Goal: Information Seeking & Learning: Get advice/opinions

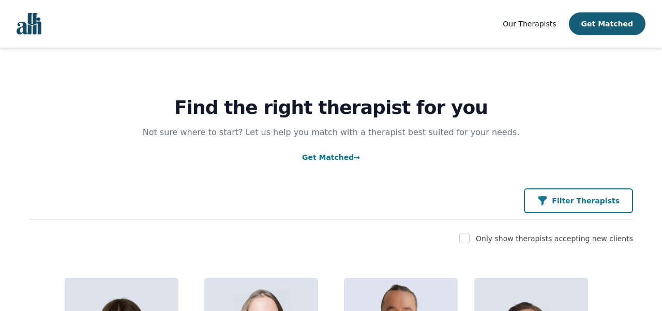
click at [584, 204] on p "Filter Therapists" at bounding box center [586, 201] width 68 height 10
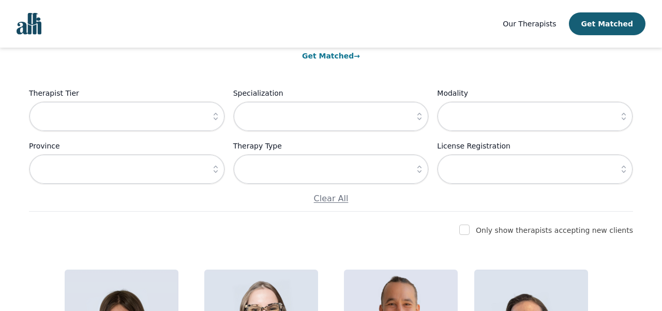
scroll to position [107, 0]
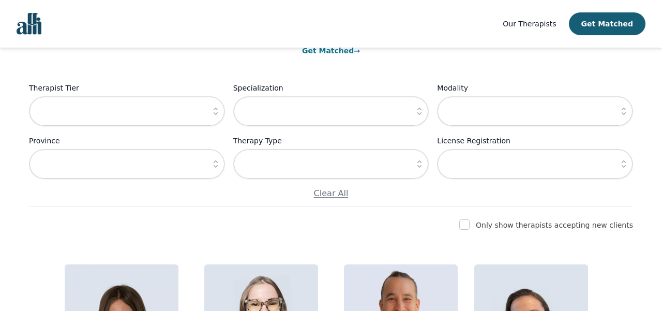
click at [413, 167] on button "button" at bounding box center [419, 164] width 19 height 30
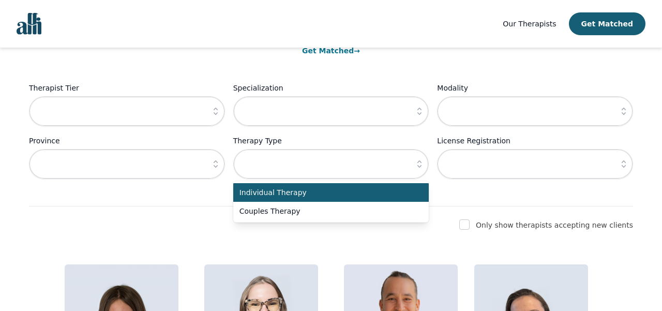
click at [358, 191] on span "Individual Therapy" at bounding box center [325, 192] width 171 height 10
type input "Individual Therapy"
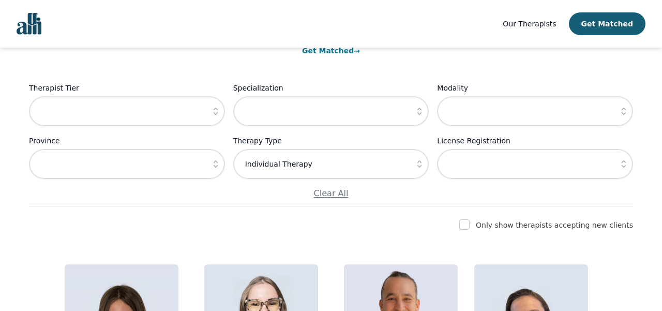
click at [188, 132] on div "Therapist Tier Specialization Modality Province Therapy Type Individual Therapy…" at bounding box center [331, 141] width 604 height 118
click at [192, 173] on input "text" at bounding box center [127, 164] width 196 height 30
click at [216, 165] on icon "button" at bounding box center [216, 164] width 10 height 10
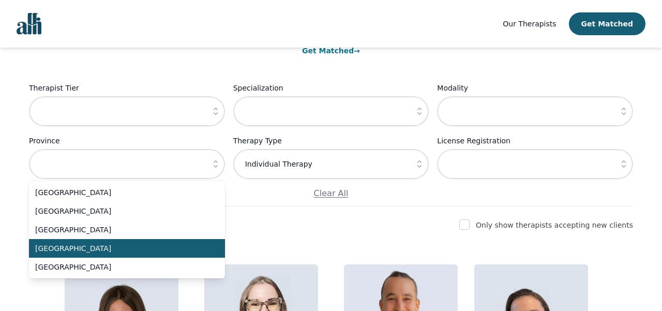
click at [143, 255] on li "[GEOGRAPHIC_DATA]" at bounding box center [127, 248] width 196 height 19
type input "[GEOGRAPHIC_DATA]"
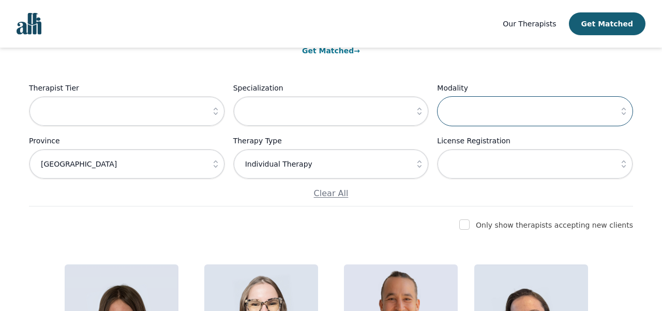
click at [549, 112] on input "text" at bounding box center [535, 111] width 196 height 30
click at [627, 116] on icon "button" at bounding box center [624, 111] width 10 height 10
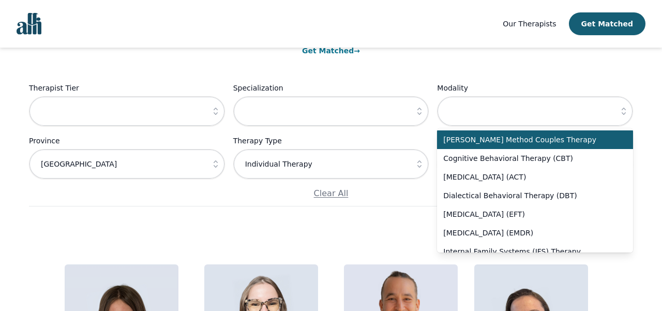
click at [627, 116] on icon "button" at bounding box center [624, 111] width 10 height 10
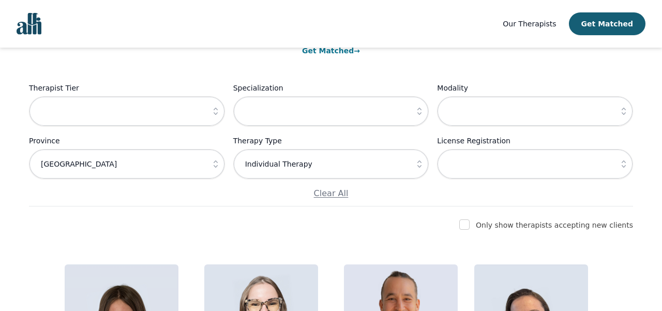
click at [421, 112] on icon "button" at bounding box center [419, 111] width 10 height 10
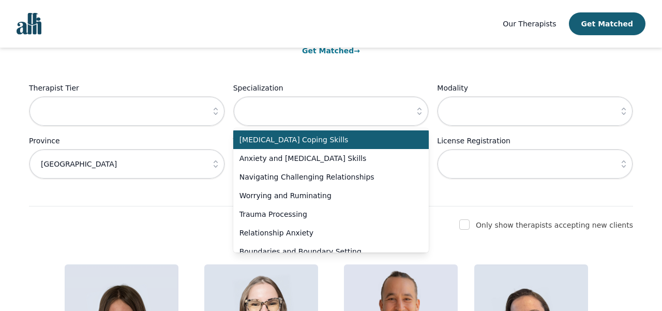
click at [213, 112] on icon "button" at bounding box center [216, 111] width 10 height 10
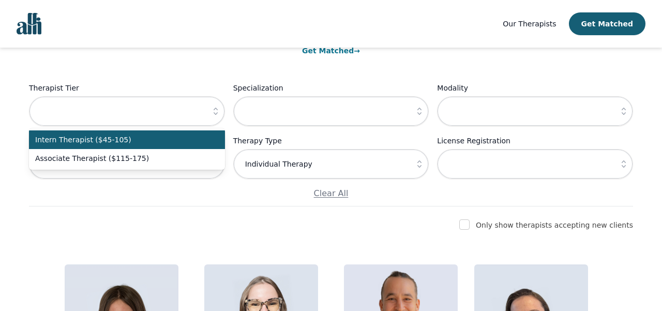
click at [217, 112] on icon "button" at bounding box center [216, 111] width 10 height 10
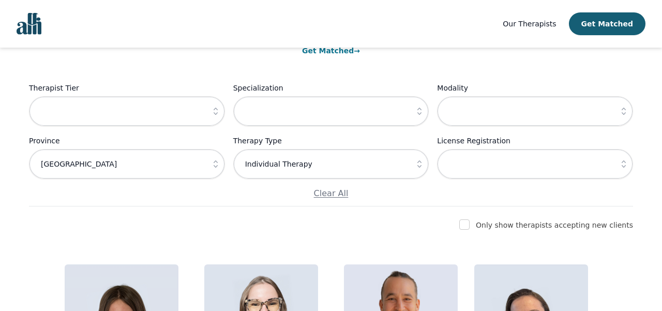
click at [621, 166] on icon "button" at bounding box center [624, 164] width 10 height 10
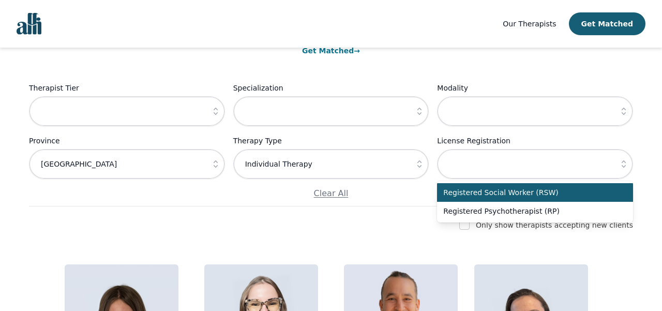
click at [571, 187] on li "Registered Social Worker (RSW)" at bounding box center [535, 192] width 196 height 19
type input "Registered Social Worker (RSW)"
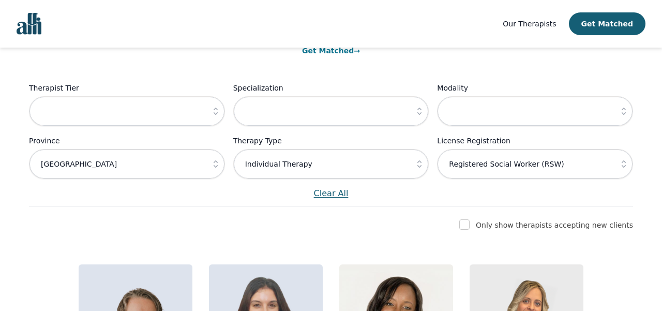
click at [418, 190] on p "Clear All" at bounding box center [331, 193] width 604 height 12
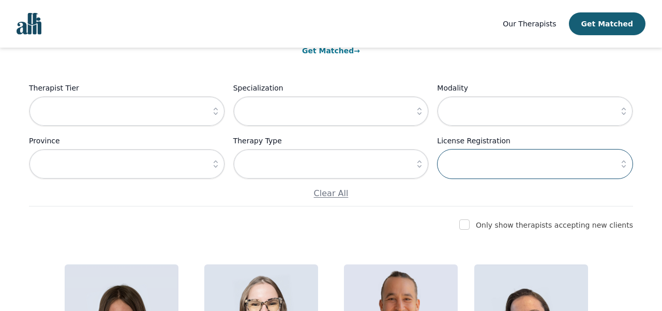
click at [543, 166] on input "text" at bounding box center [535, 164] width 196 height 30
click at [625, 164] on icon "button" at bounding box center [624, 164] width 10 height 10
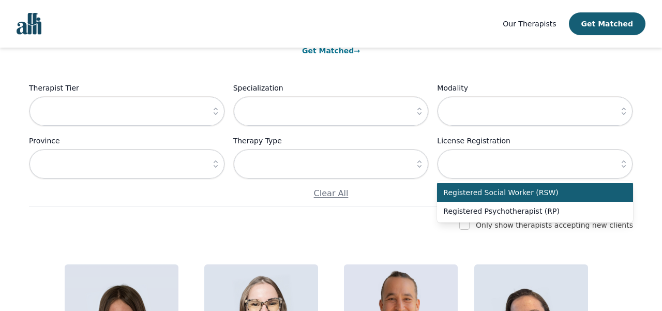
click at [595, 196] on span "Registered Social Worker (RSW)" at bounding box center [528, 192] width 171 height 10
type input "Registered Social Worker (RSW)"
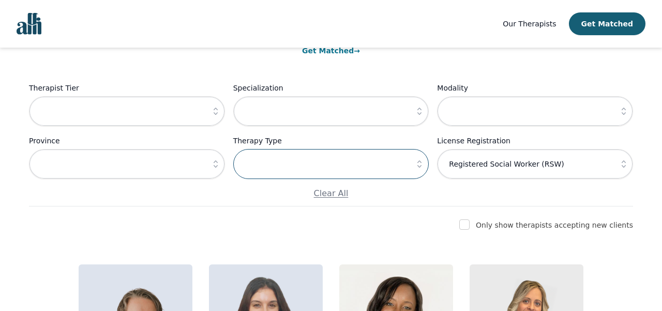
click at [345, 167] on input "text" at bounding box center [331, 164] width 196 height 30
click at [217, 166] on icon "button" at bounding box center [216, 164] width 10 height 10
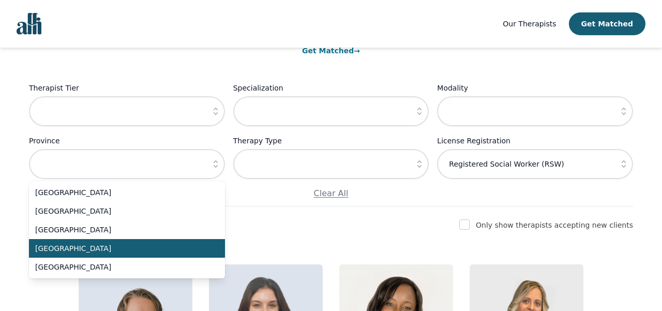
click at [123, 251] on span "[GEOGRAPHIC_DATA]" at bounding box center [120, 248] width 171 height 10
type input "[GEOGRAPHIC_DATA]"
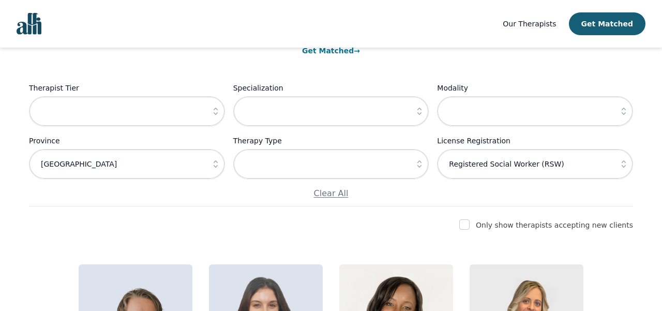
click at [421, 113] on icon "button" at bounding box center [419, 111] width 10 height 10
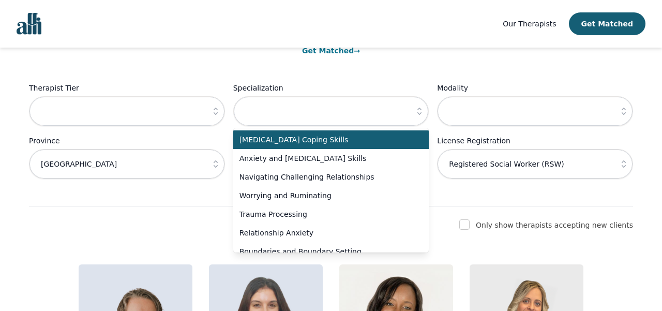
click at [414, 117] on button "button" at bounding box center [419, 111] width 19 height 30
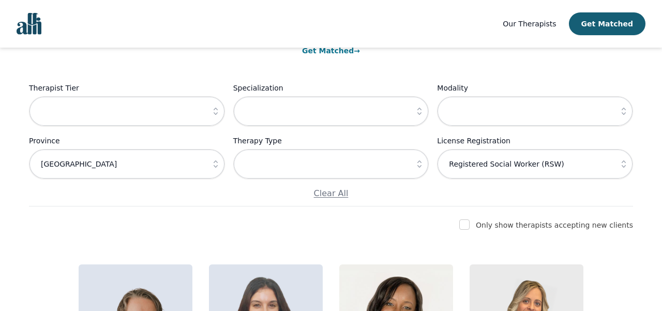
click at [619, 110] on icon "button" at bounding box center [624, 111] width 10 height 10
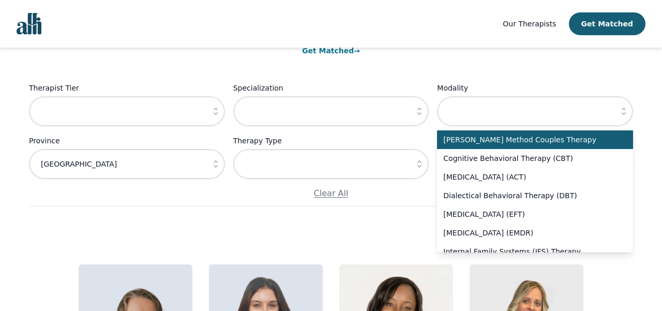
click at [613, 60] on div "Find the right therapist for you Not sure where to start? Let us help you match…" at bounding box center [331, 73] width 604 height 265
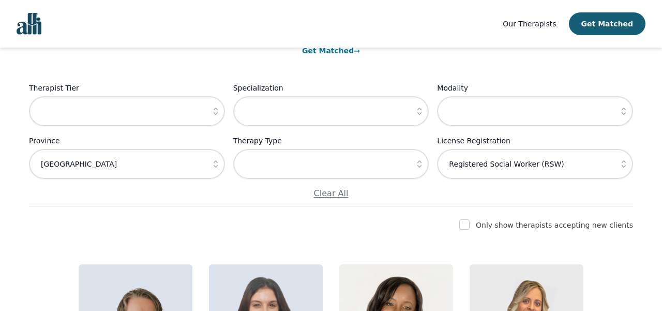
click at [422, 164] on icon "button" at bounding box center [419, 164] width 10 height 10
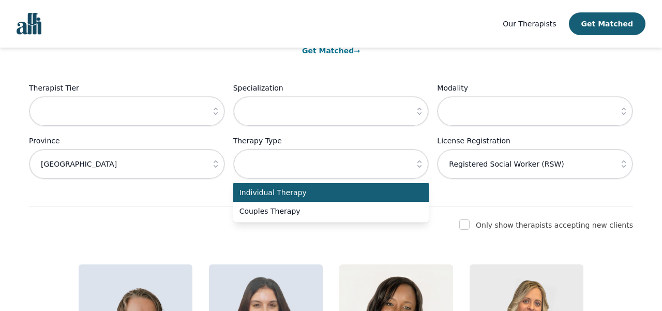
click at [379, 190] on span "Individual Therapy" at bounding box center [325, 192] width 171 height 10
type input "Individual Therapy"
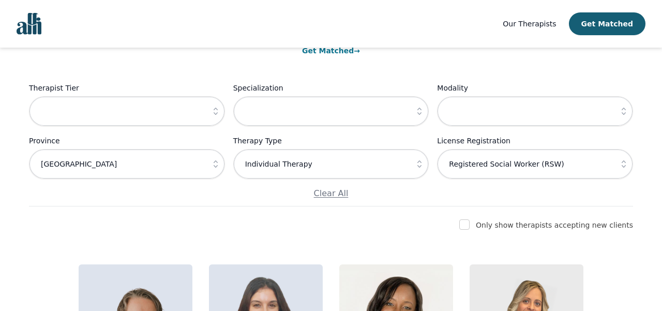
click at [649, 123] on div "Find the right therapist for you Not sure where to start? Let us help you match…" at bounding box center [330, 299] width 637 height 717
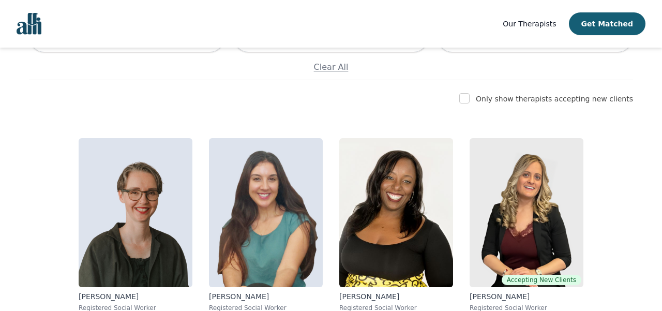
scroll to position [235, 0]
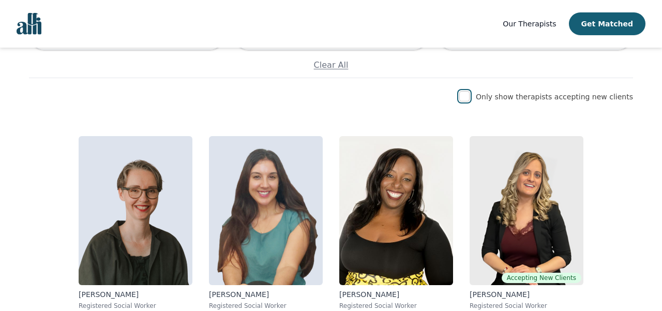
click at [470, 94] on input "checkbox" at bounding box center [464, 96] width 10 height 10
checkbox input "true"
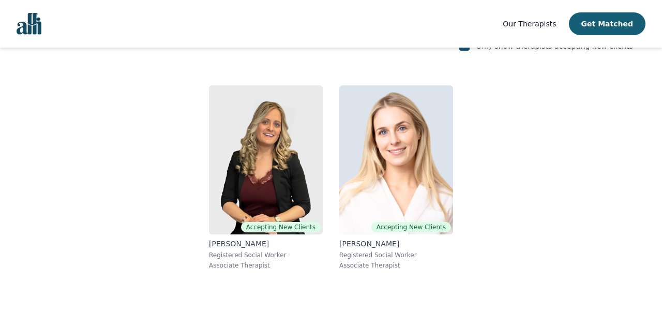
scroll to position [303, 0]
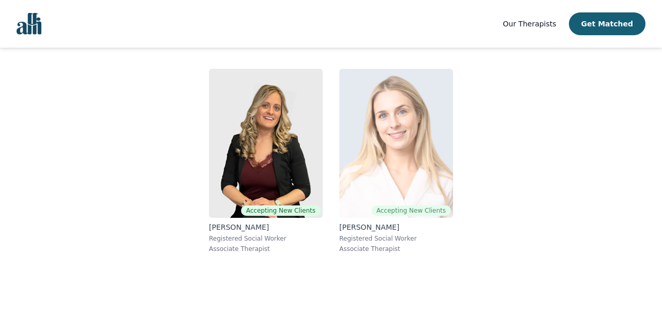
click at [386, 153] on img at bounding box center [396, 143] width 114 height 149
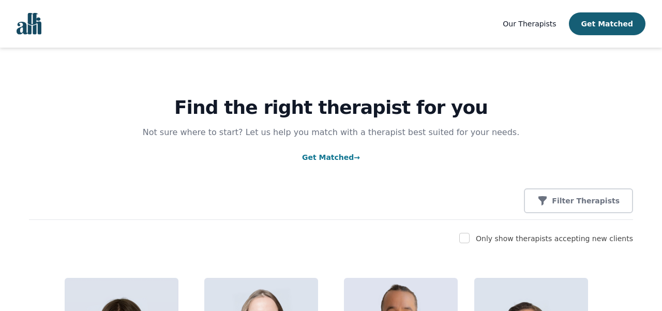
scroll to position [188, 0]
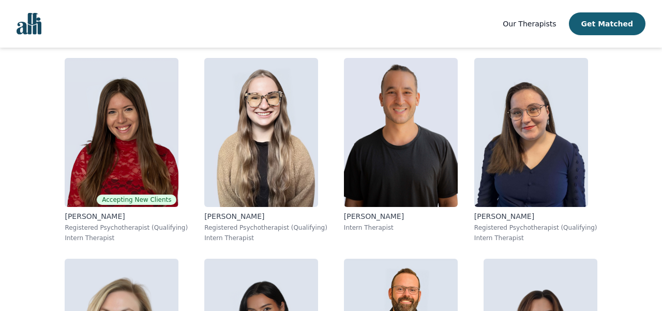
scroll to position [0, 0]
